Goal: Task Accomplishment & Management: Manage account settings

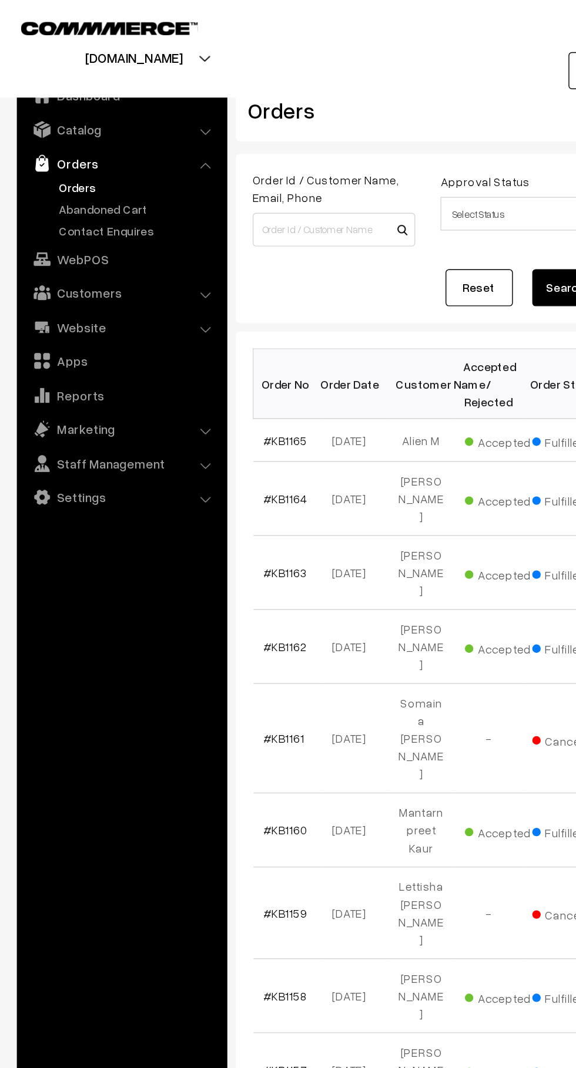
click at [106, 140] on link "Abandoned Cart" at bounding box center [96, 146] width 116 height 12
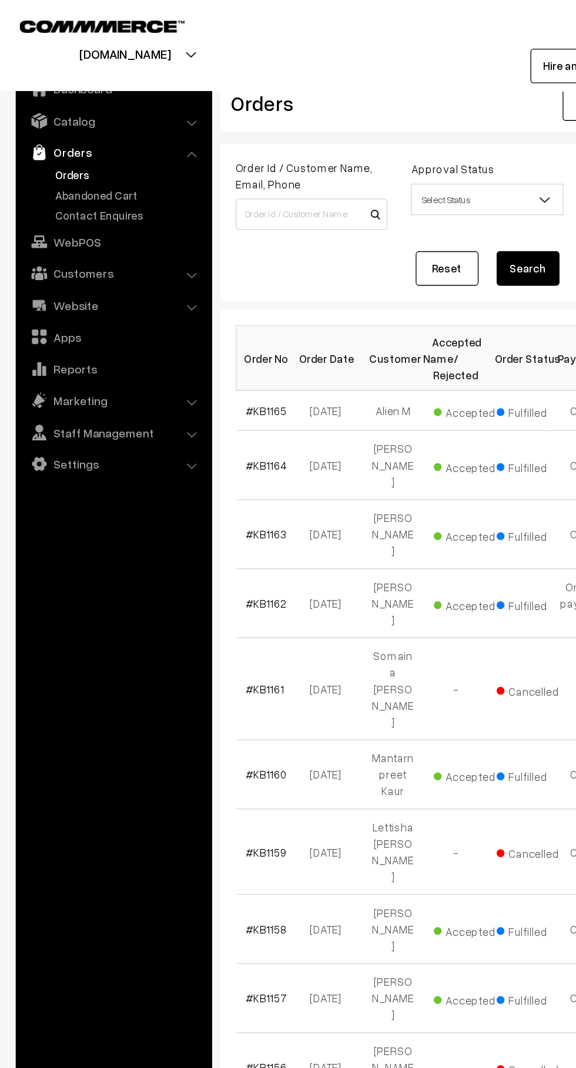
click at [103, 141] on link "Abandoned Cart" at bounding box center [96, 146] width 116 height 12
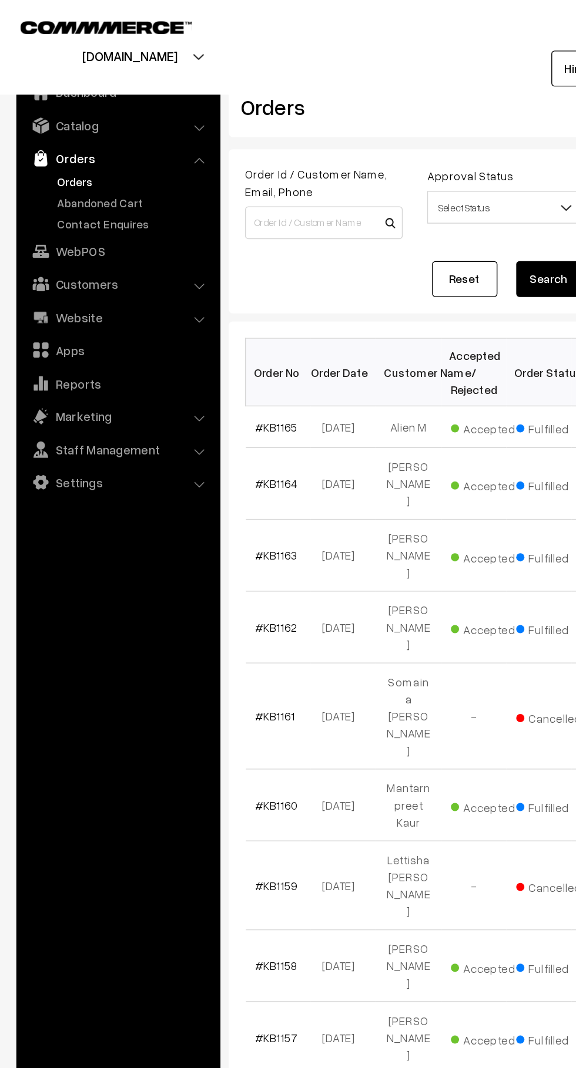
click at [42, 157] on link "Contact Enquires" at bounding box center [96, 161] width 116 height 12
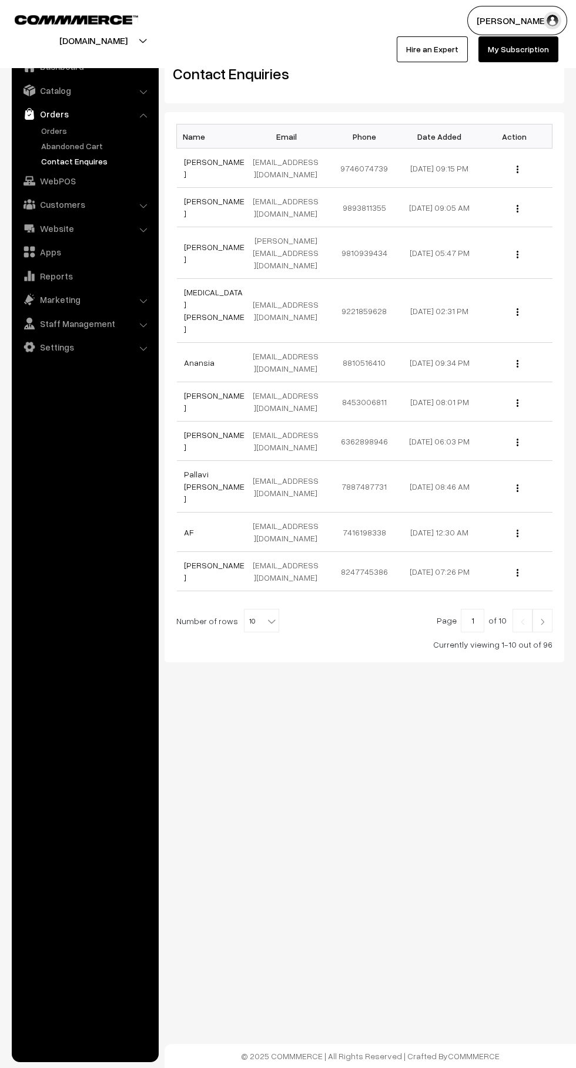
click at [45, 146] on link "Abandoned Cart" at bounding box center [96, 146] width 116 height 12
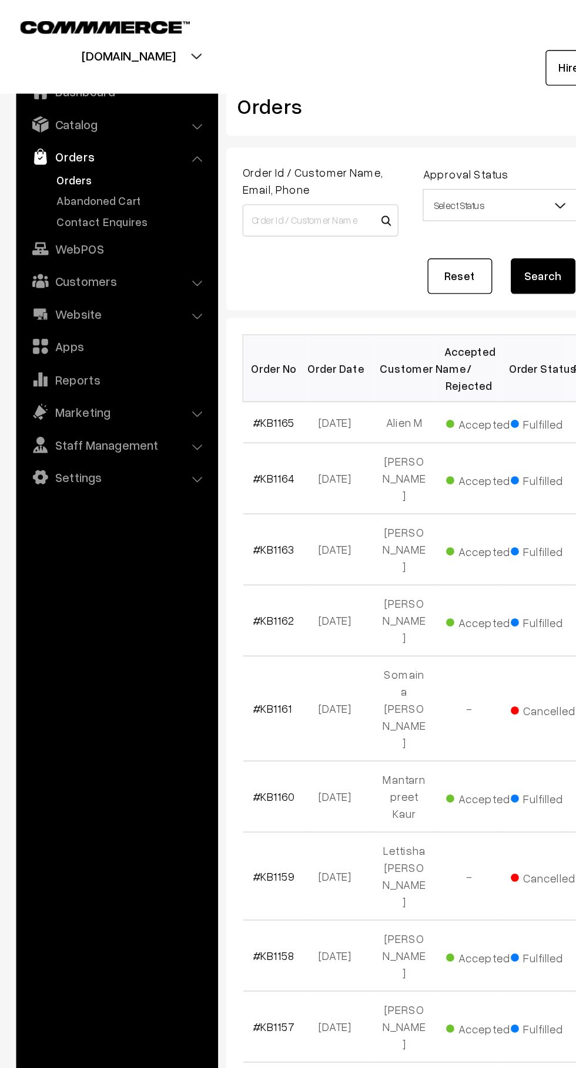
click at [61, 144] on link "Abandoned Cart" at bounding box center [96, 146] width 116 height 12
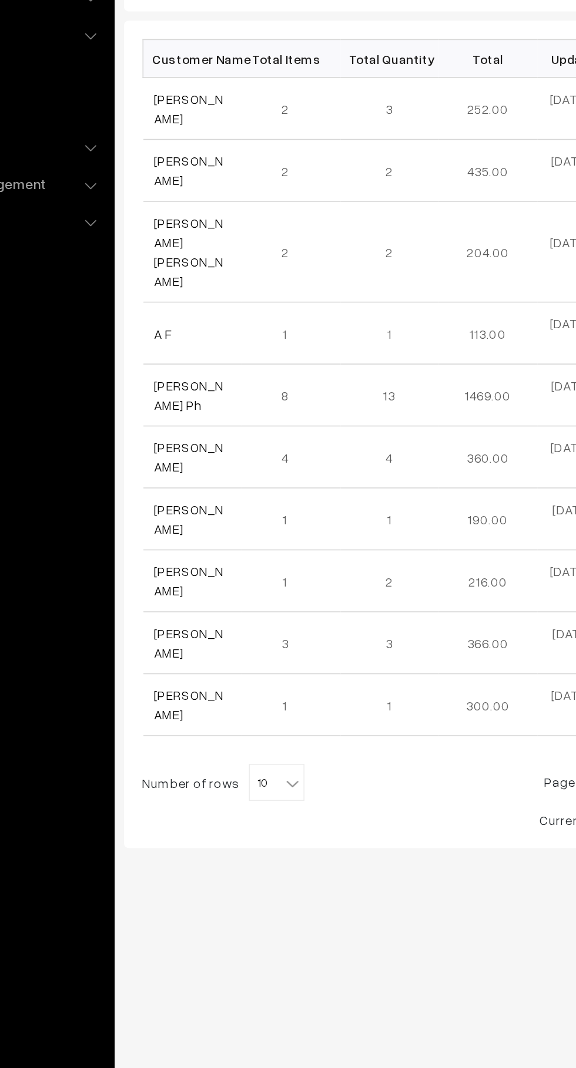
click at [192, 280] on link "[PERSON_NAME]" at bounding box center [206, 276] width 44 height 22
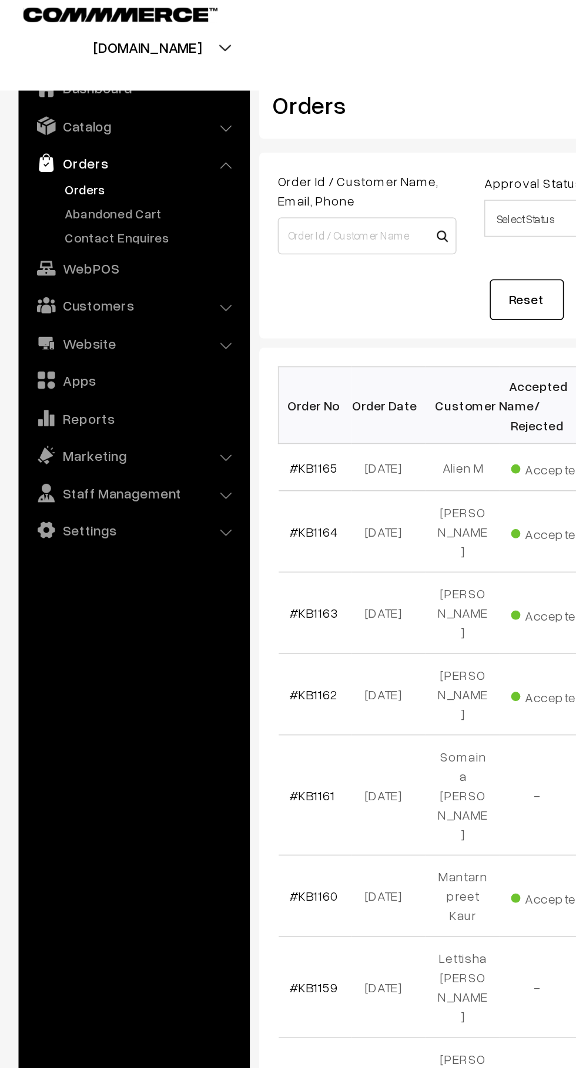
click at [105, 150] on link "Abandoned Cart" at bounding box center [96, 146] width 116 height 12
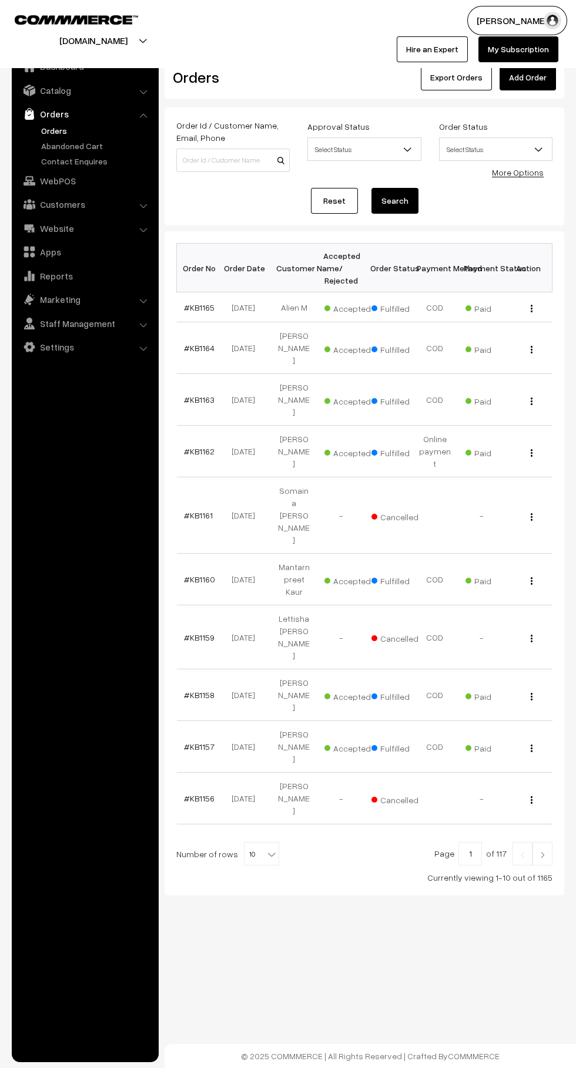
click at [39, 141] on link "Abandoned Cart" at bounding box center [96, 146] width 116 height 12
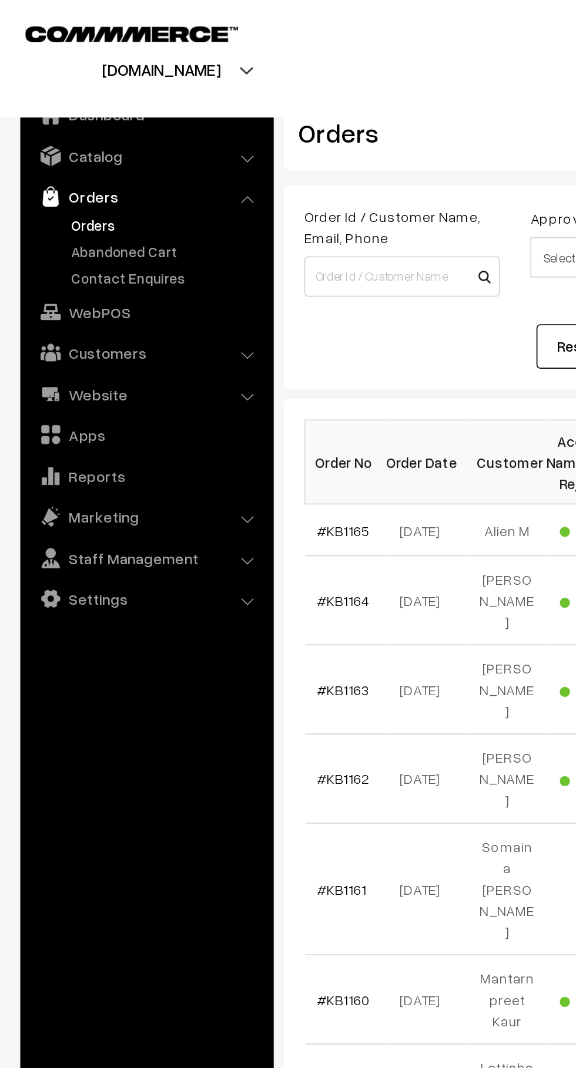
click at [100, 143] on link "Abandoned Cart" at bounding box center [96, 146] width 116 height 12
